Goal: Task Accomplishment & Management: Use online tool/utility

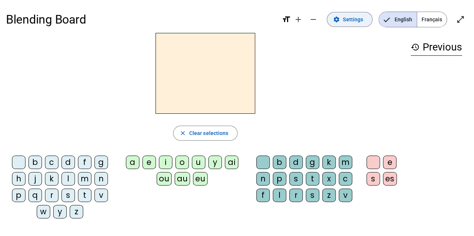
click at [358, 21] on span "Settings" at bounding box center [353, 19] width 20 height 9
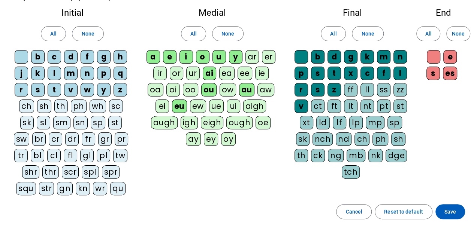
scroll to position [63, 0]
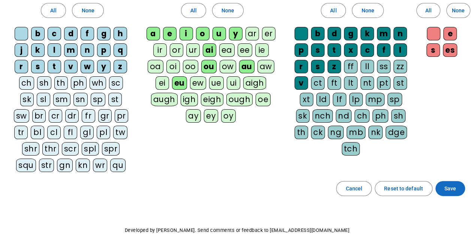
click at [449, 184] on span "Save" at bounding box center [450, 188] width 12 height 9
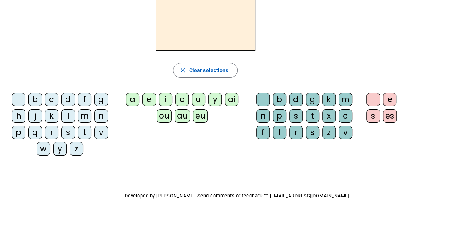
scroll to position [29, 0]
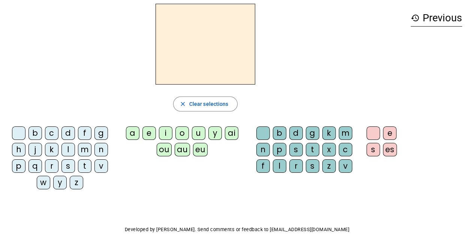
drag, startPoint x: 474, startPoint y: 122, endPoint x: 473, endPoint y: 102, distance: 19.5
click at [473, 102] on div "Blending Board format_size add remove settings Settings English Français open_i…" at bounding box center [237, 123] width 474 height 304
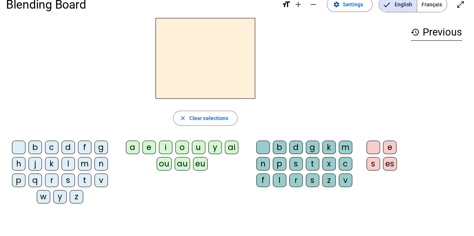
scroll to position [14, 0]
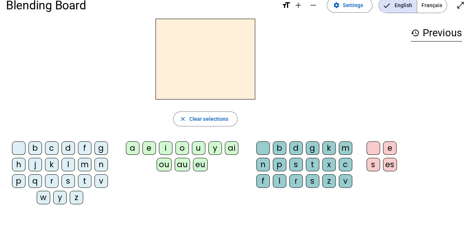
click at [35, 151] on div "b" at bounding box center [34, 148] width 13 height 13
click at [181, 148] on div "o" at bounding box center [181, 148] width 13 height 13
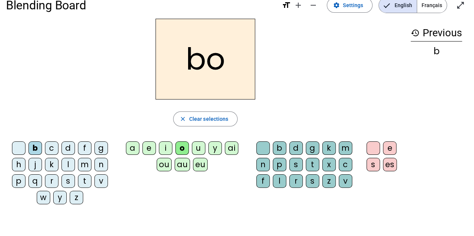
click at [280, 183] on div "l" at bounding box center [279, 181] width 13 height 13
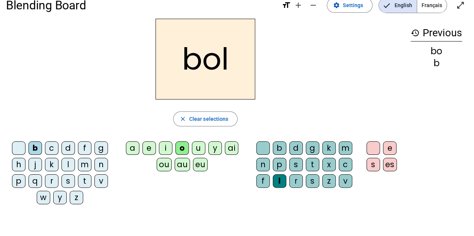
click at [163, 146] on div "i" at bounding box center [165, 148] width 13 height 13
